Goal: Complete application form

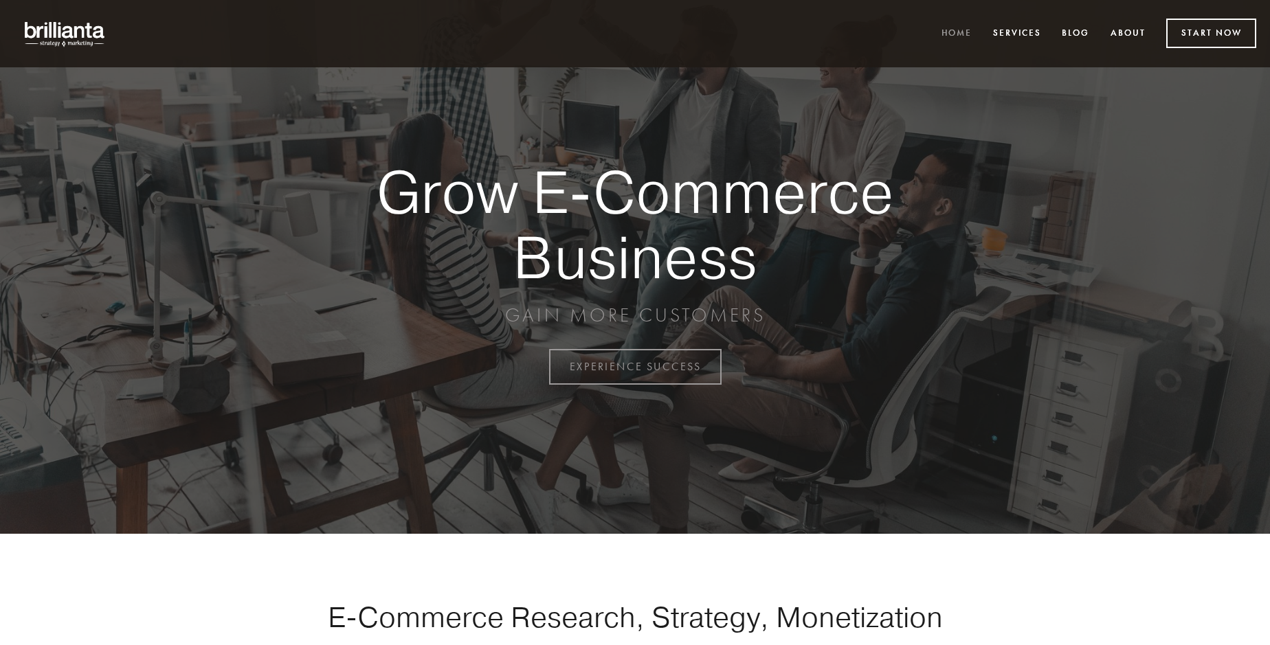
scroll to position [3603, 0]
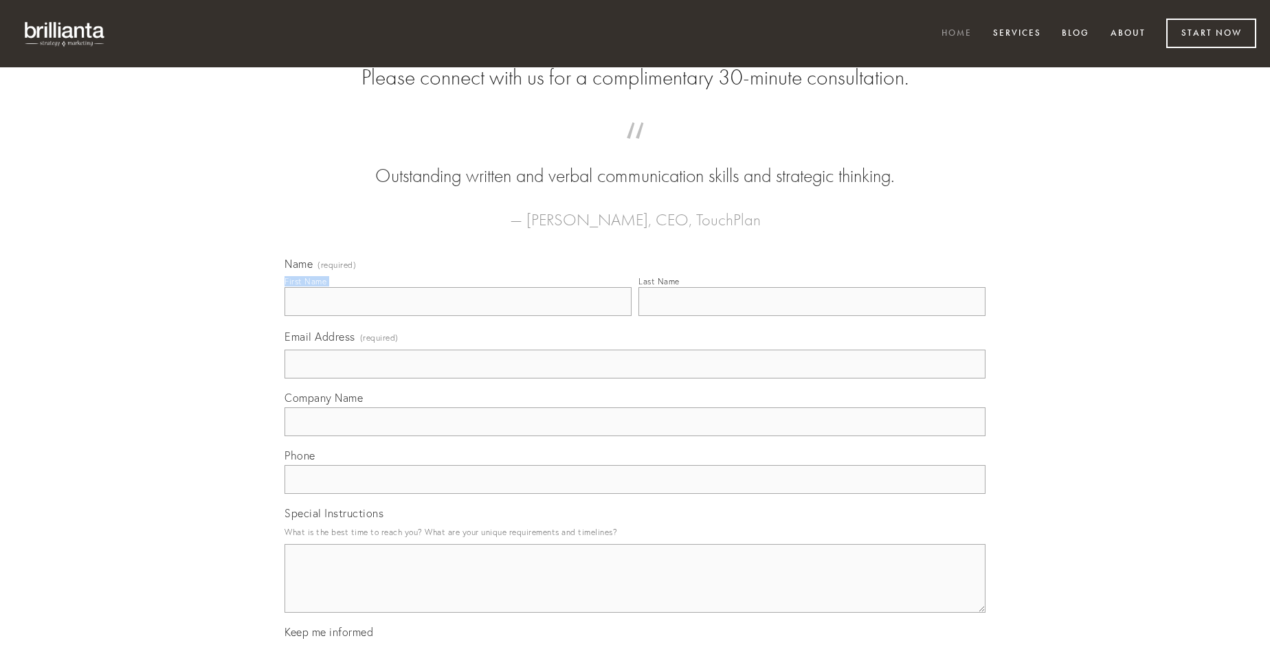
type input "[PERSON_NAME]"
click at [812, 316] on input "Last Name" at bounding box center [812, 301] width 347 height 29
type input "[PERSON_NAME]"
click at [635, 379] on input "Email Address (required)" at bounding box center [635, 364] width 701 height 29
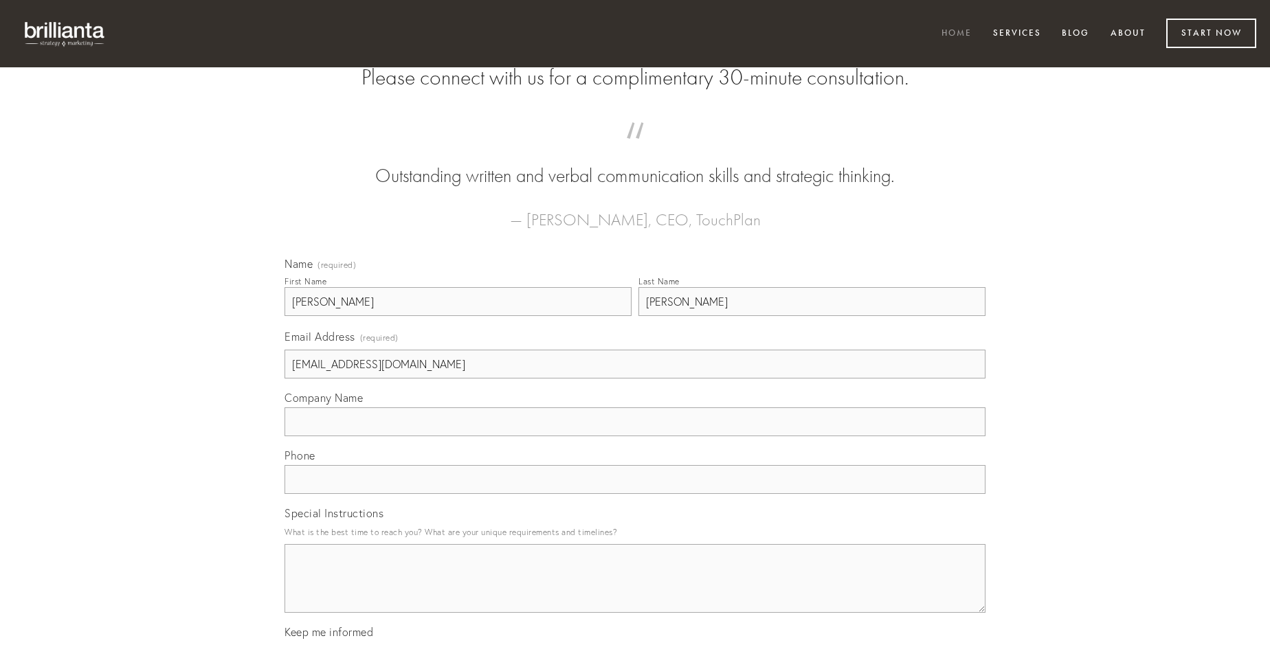
type input "[EMAIL_ADDRESS][DOMAIN_NAME]"
click at [635, 437] on input "Company Name" at bounding box center [635, 422] width 701 height 29
type input "verumtamen"
click at [635, 494] on input "text" at bounding box center [635, 479] width 701 height 29
click at [635, 591] on textarea "Special Instructions" at bounding box center [635, 578] width 701 height 69
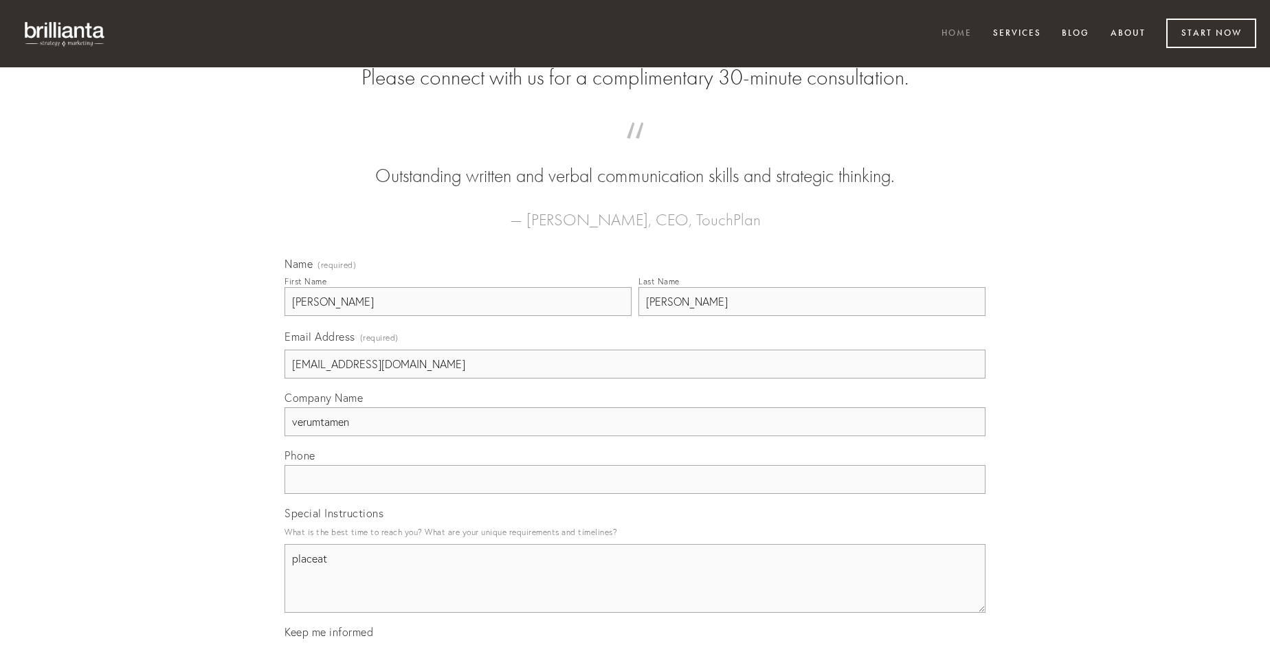
type textarea "placeat"
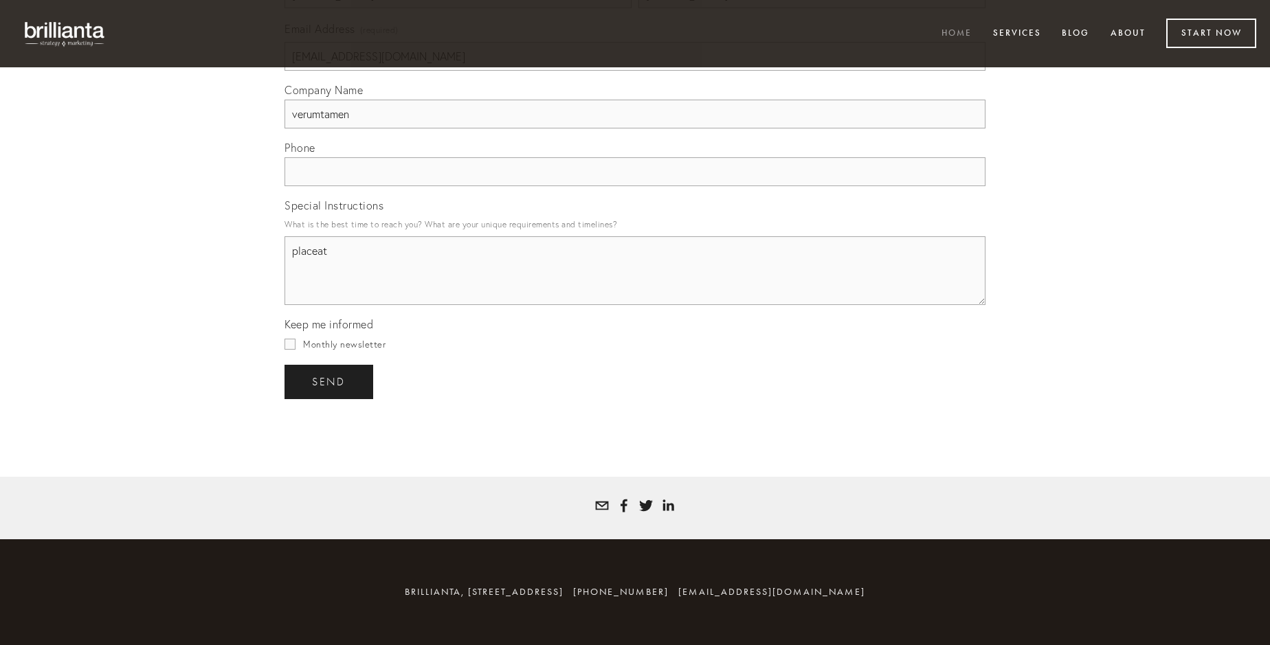
click at [330, 382] on span "send" at bounding box center [329, 382] width 34 height 12
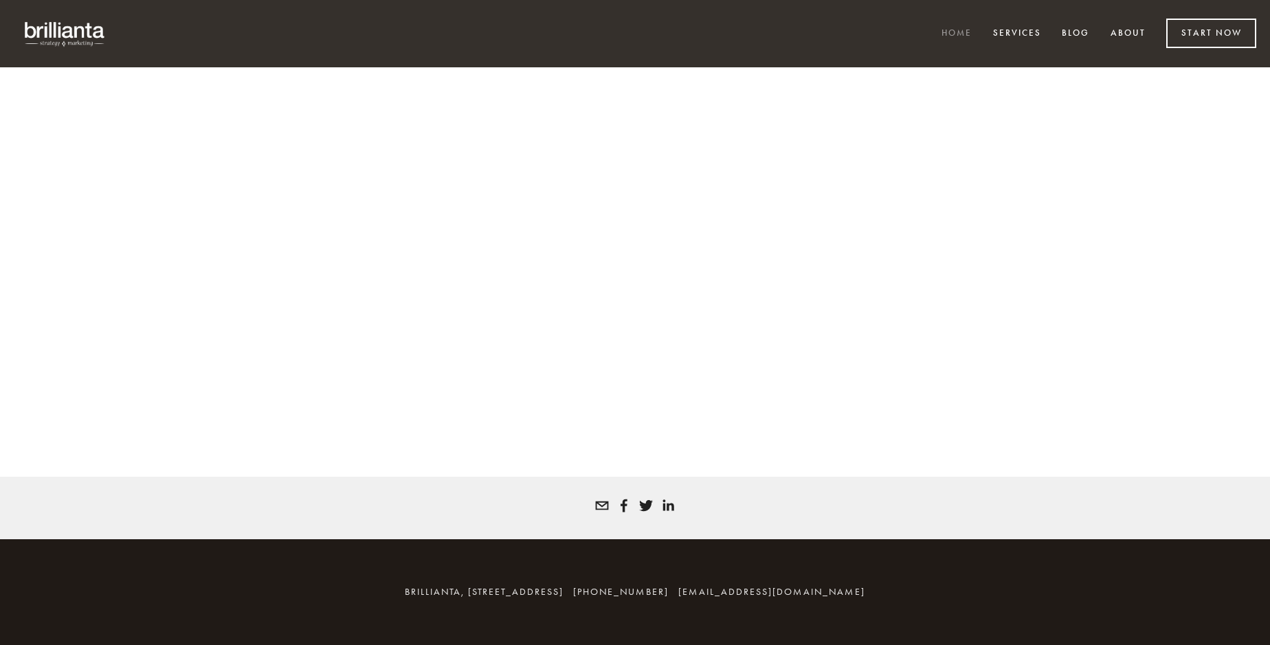
scroll to position [3585, 0]
